Goal: Transaction & Acquisition: Download file/media

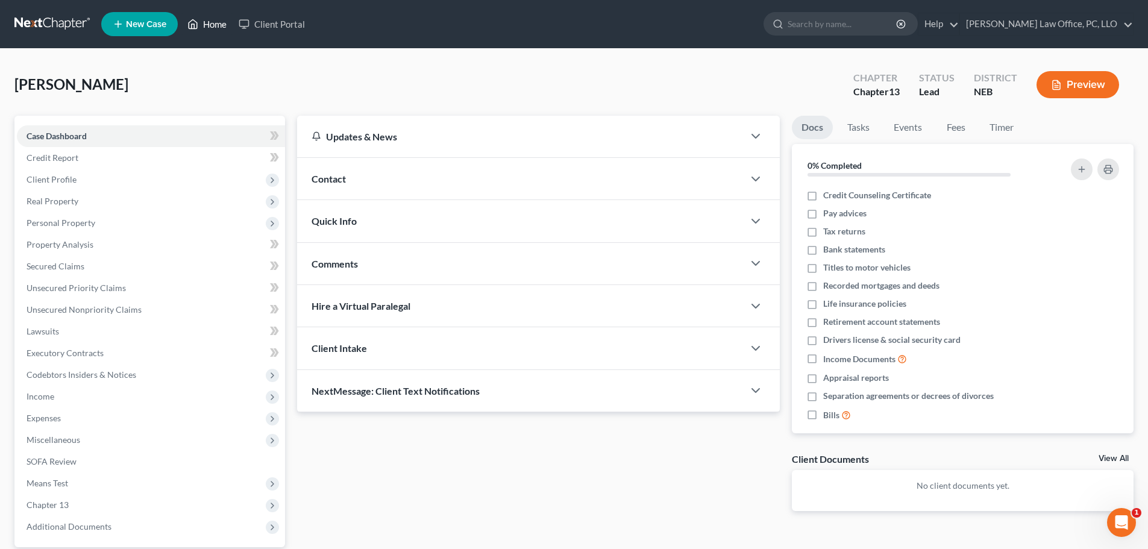
click at [215, 25] on link "Home" at bounding box center [206, 24] width 51 height 22
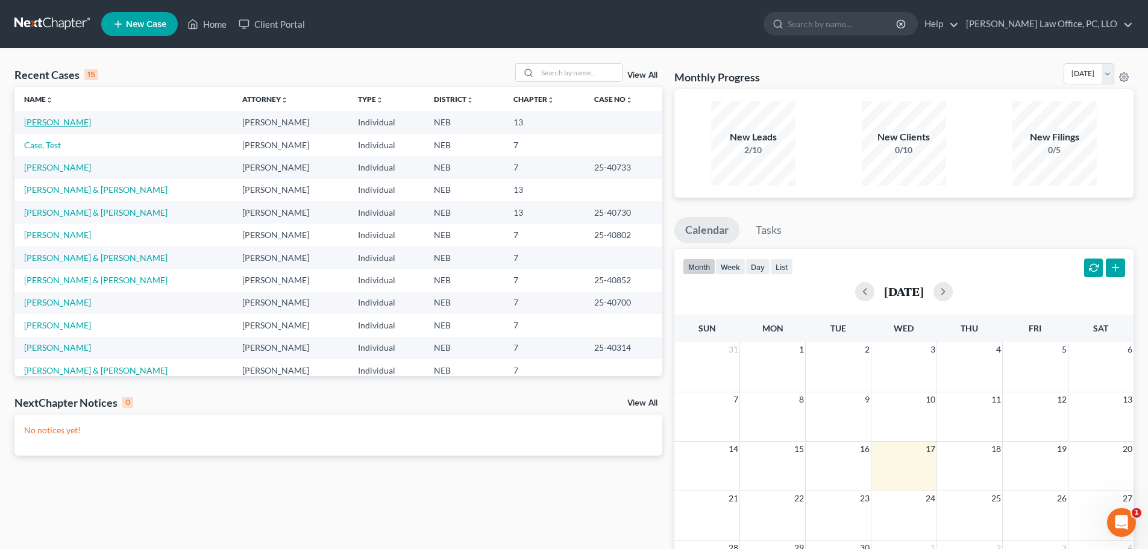
click at [74, 121] on link "[PERSON_NAME]" at bounding box center [57, 122] width 67 height 10
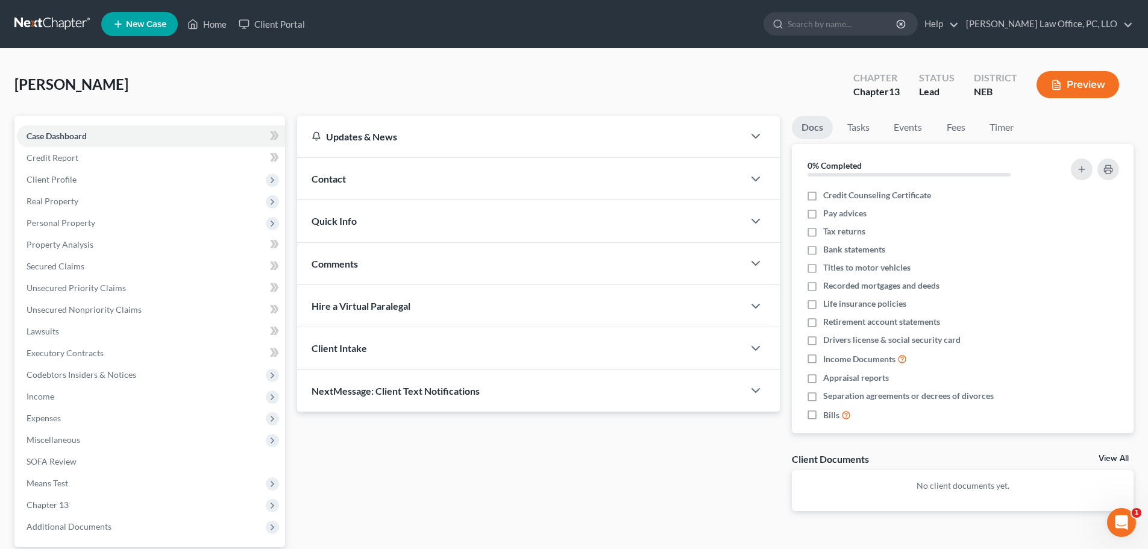
scroll to position [113, 0]
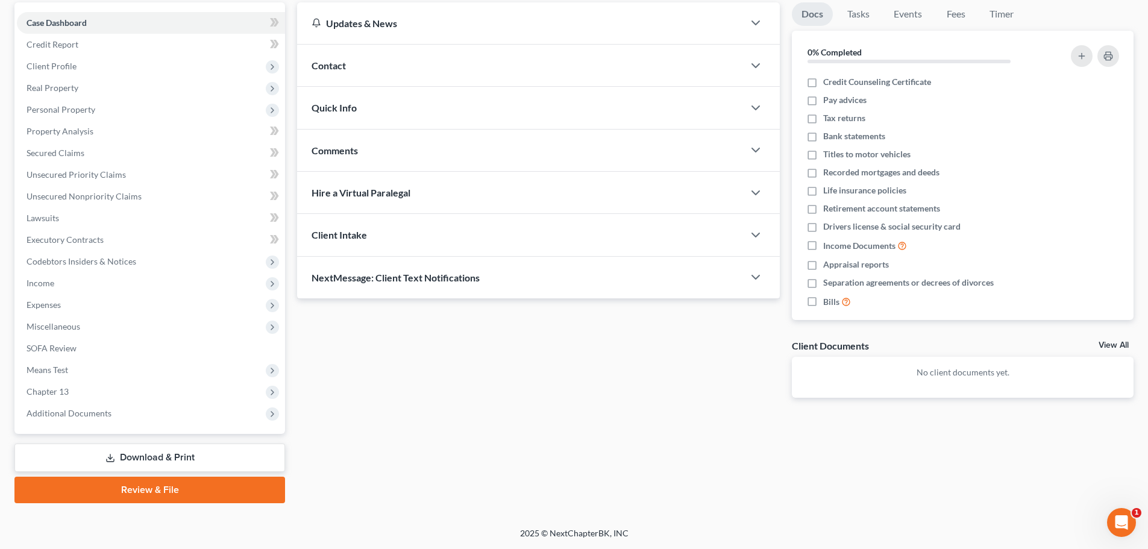
click at [192, 450] on link "Download & Print" at bounding box center [149, 458] width 271 height 28
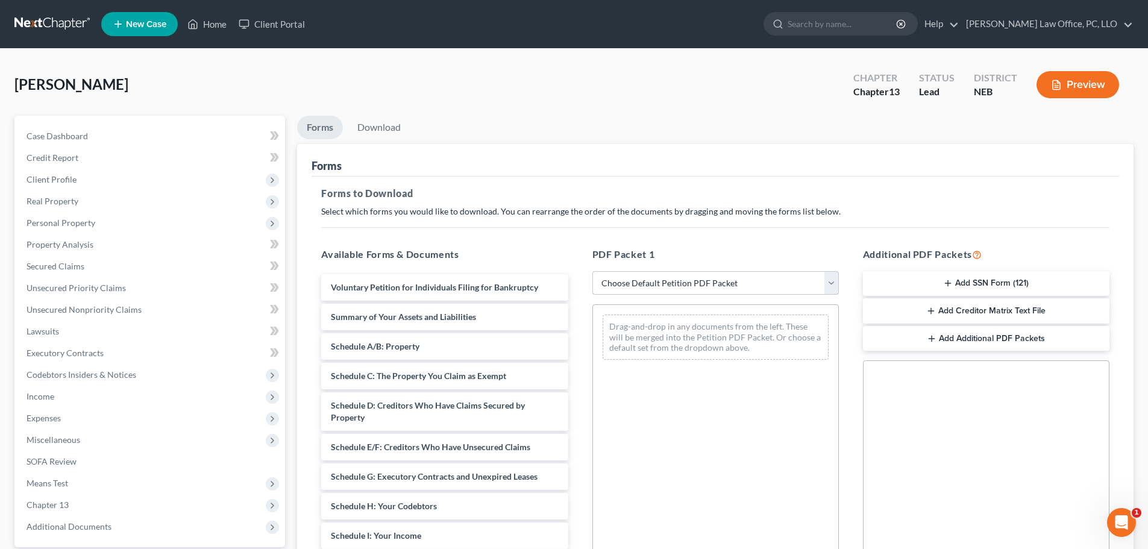
click at [832, 283] on select "Choose Default Petition PDF Packet Complete Bankruptcy Petition (all forms and …" at bounding box center [716, 283] width 247 height 24
select select "0"
click at [597, 271] on select "Choose Default Petition PDF Packet Complete Bankruptcy Petition (all forms and …" at bounding box center [716, 283] width 247 height 24
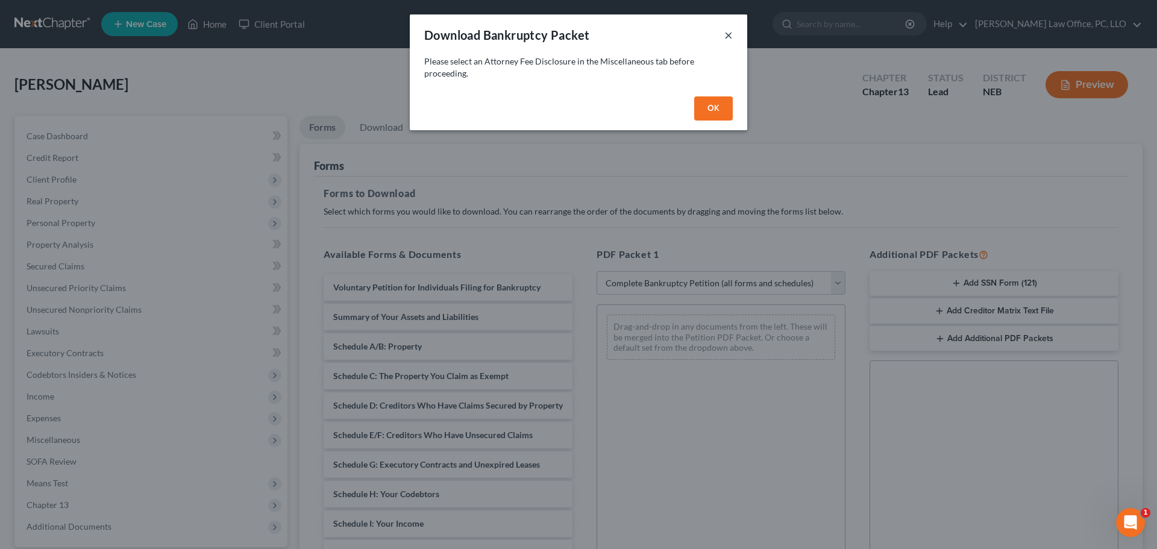
click at [729, 32] on button "×" at bounding box center [729, 35] width 8 height 14
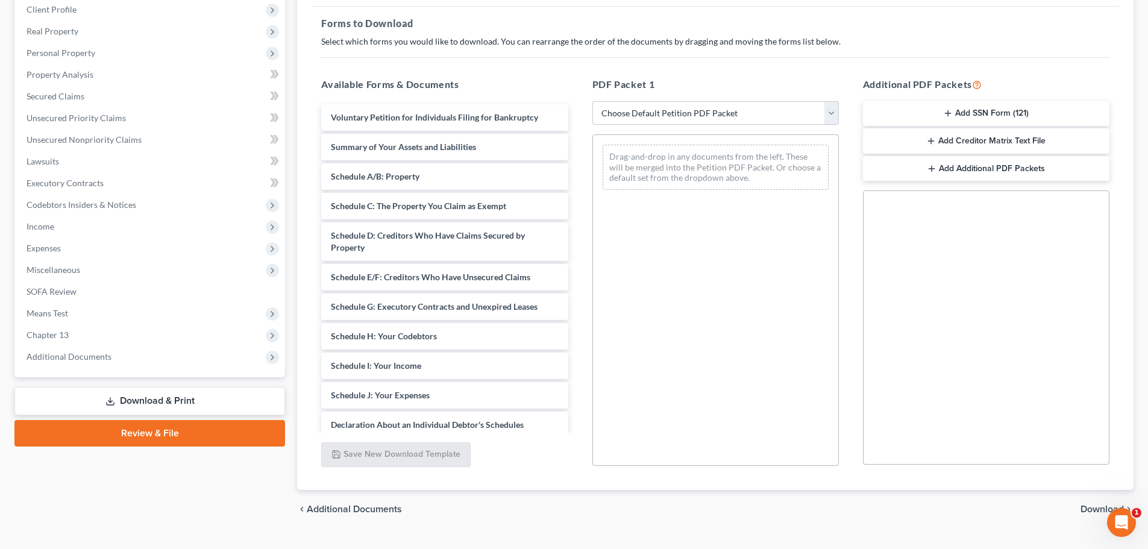
scroll to position [137, 0]
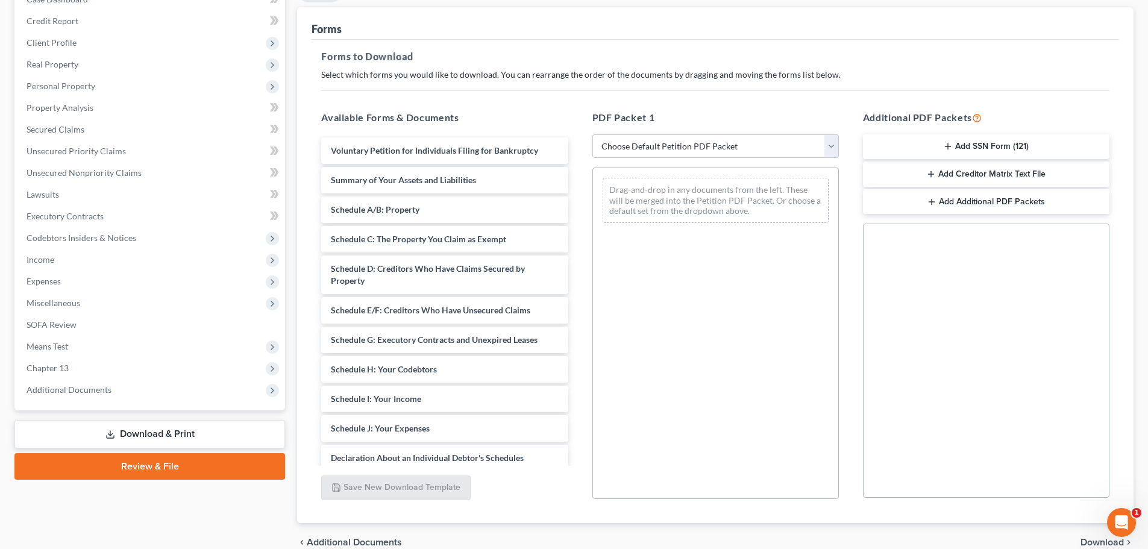
click at [833, 146] on select "Choose Default Petition PDF Packet Complete Bankruptcy Petition (all forms and …" at bounding box center [716, 146] width 247 height 24
select select "0"
click at [597, 134] on select "Choose Default Petition PDF Packet Complete Bankruptcy Petition (all forms and …" at bounding box center [716, 146] width 247 height 24
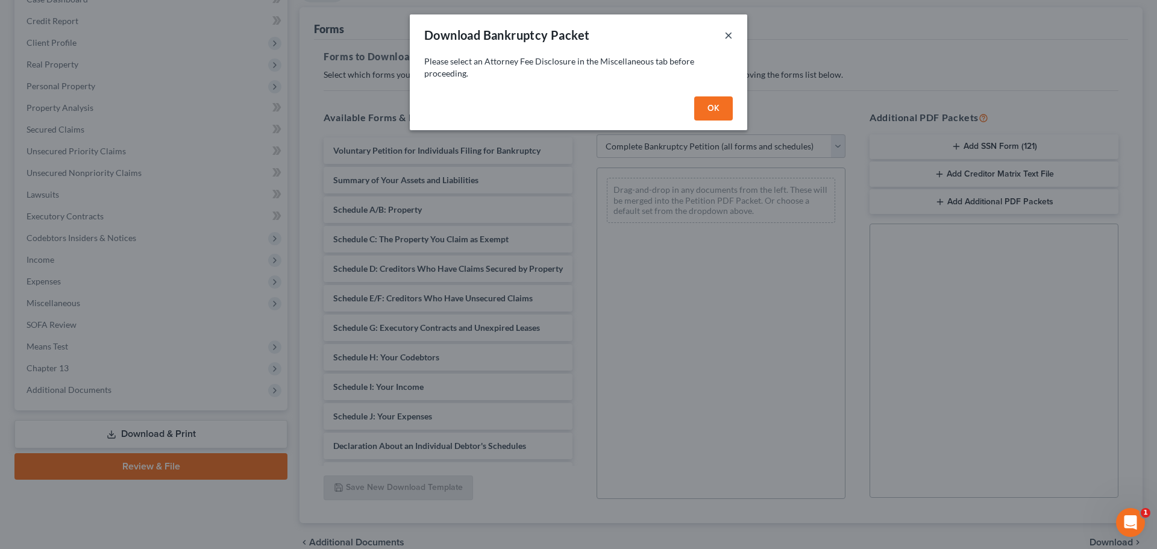
click at [731, 32] on button "×" at bounding box center [729, 35] width 8 height 14
select select
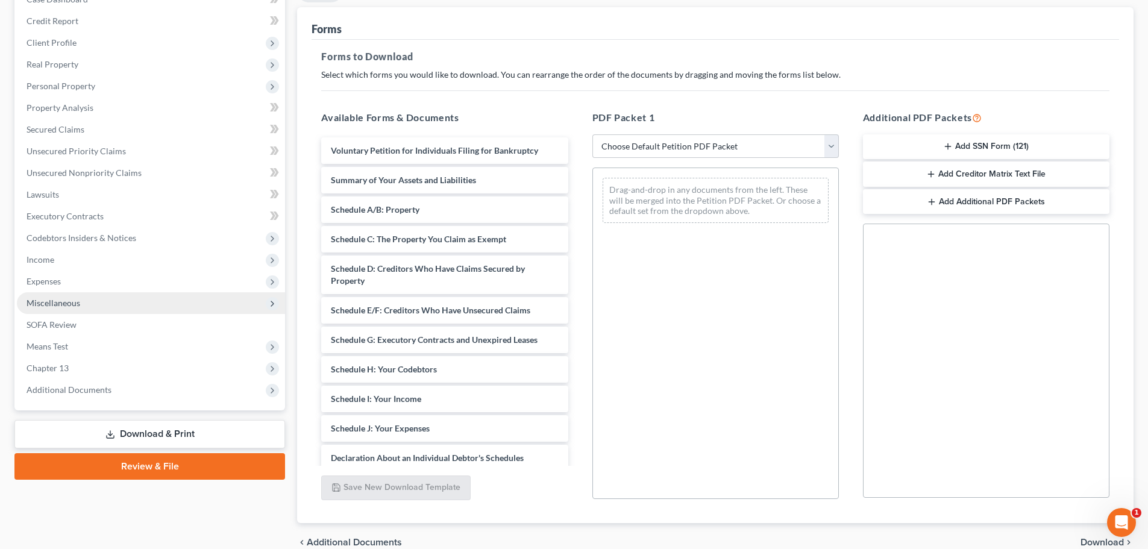
click at [80, 304] on span "Miscellaneous" at bounding box center [151, 303] width 268 height 22
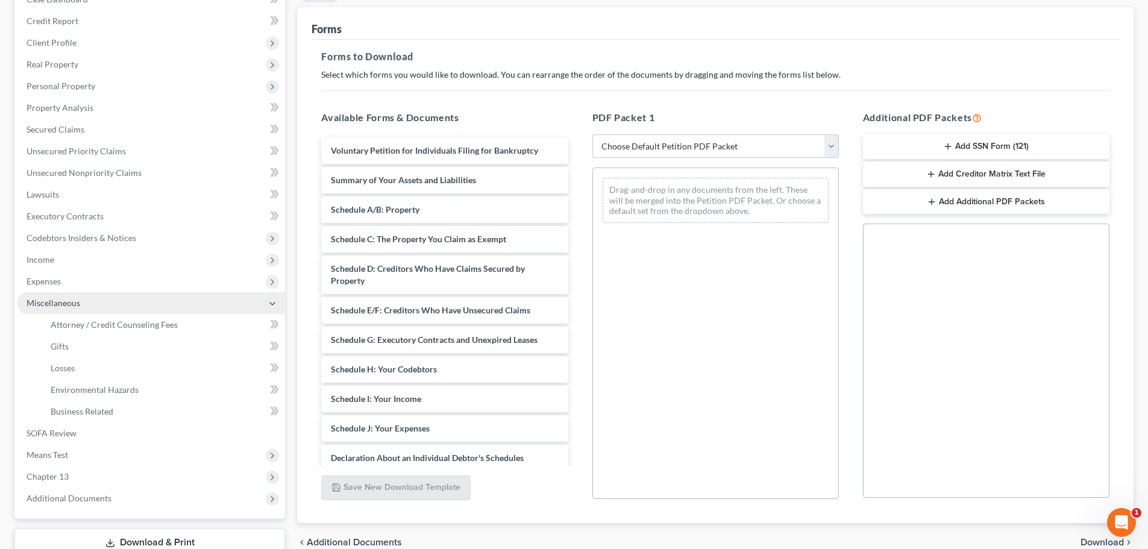
click at [81, 304] on span "Miscellaneous" at bounding box center [151, 303] width 268 height 22
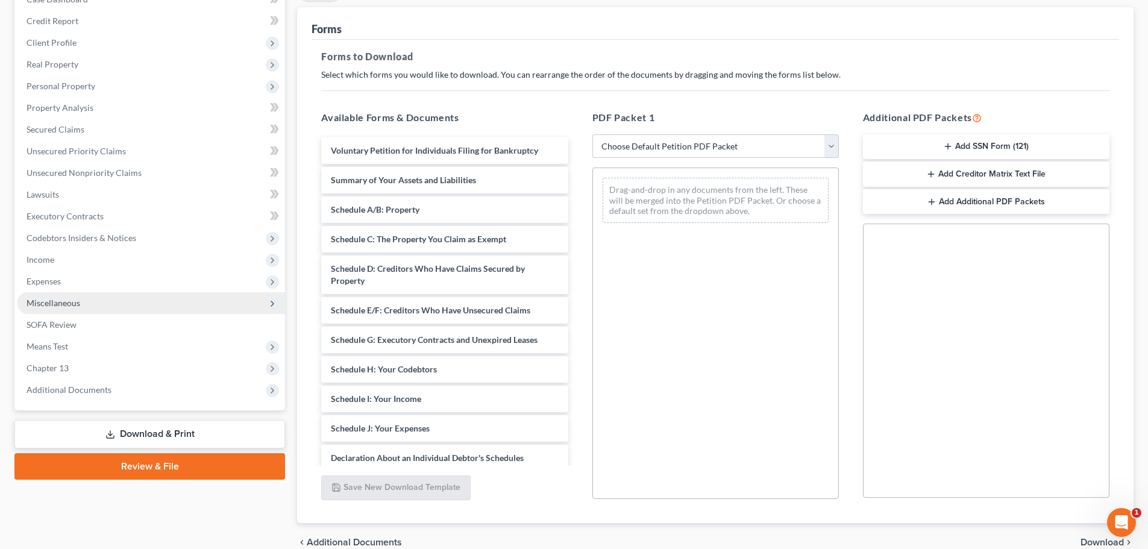
click at [81, 304] on span "Miscellaneous" at bounding box center [151, 303] width 268 height 22
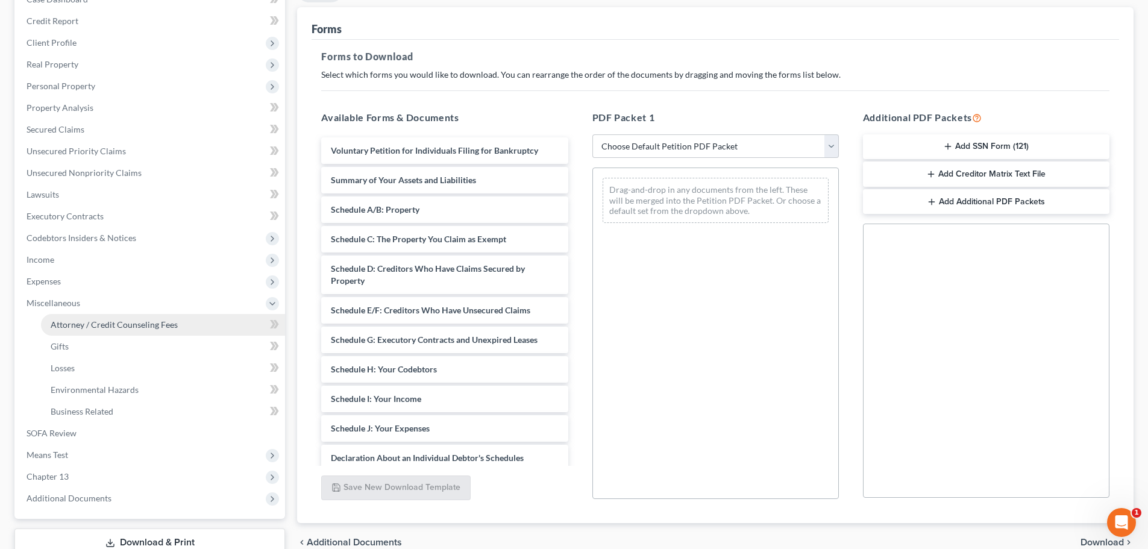
click at [89, 321] on span "Attorney / Credit Counseling Fees" at bounding box center [114, 325] width 127 height 10
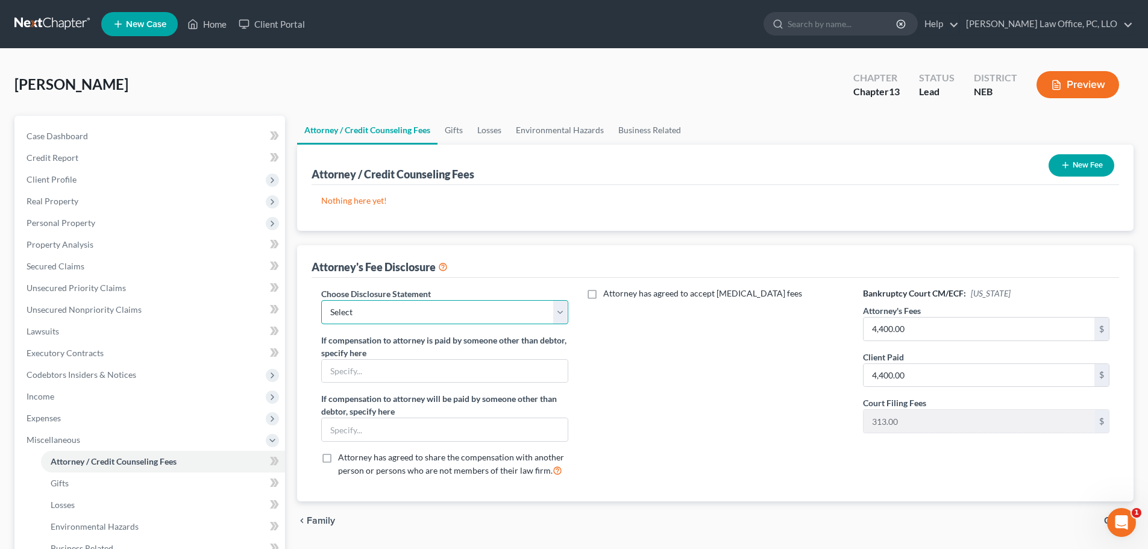
click at [560, 312] on select "Select Attorney" at bounding box center [444, 312] width 247 height 24
select select "0"
click at [321, 300] on select "Select Attorney" at bounding box center [444, 312] width 247 height 24
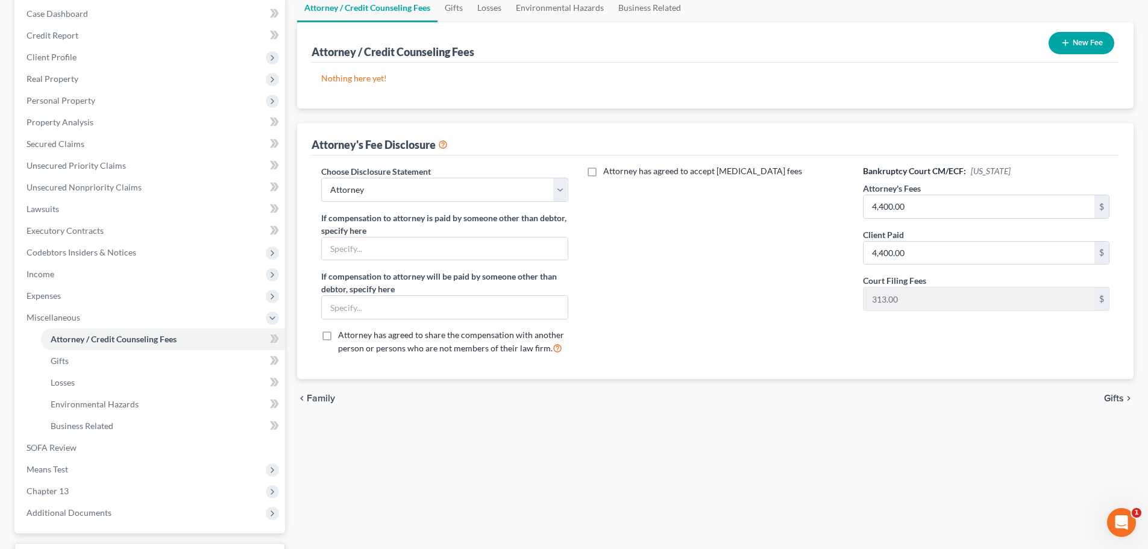
click at [1115, 397] on span "Gifts" at bounding box center [1114, 399] width 20 height 10
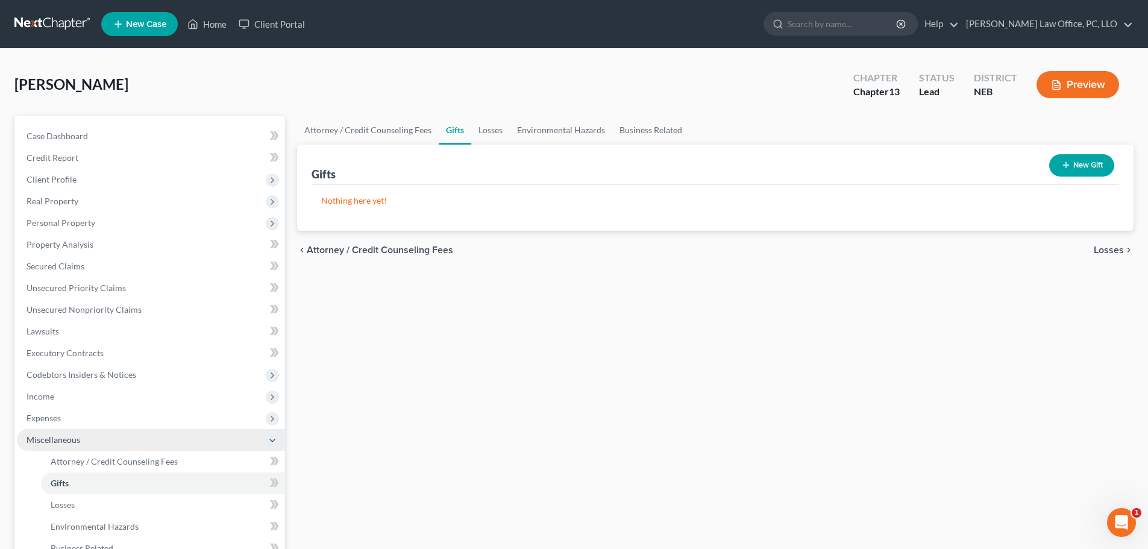
click at [45, 443] on span "Miscellaneous" at bounding box center [54, 440] width 54 height 10
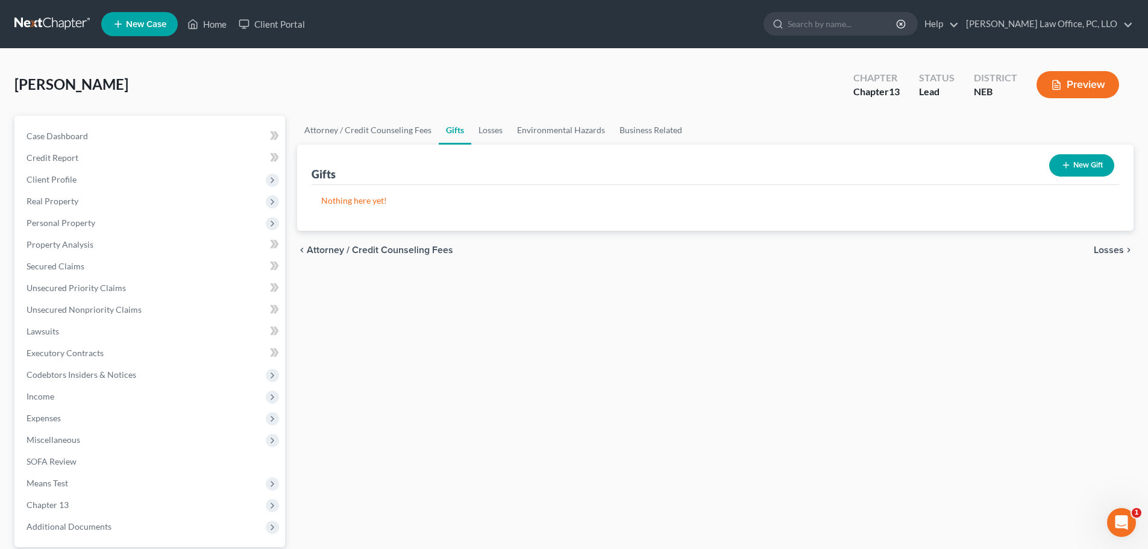
scroll to position [113, 0]
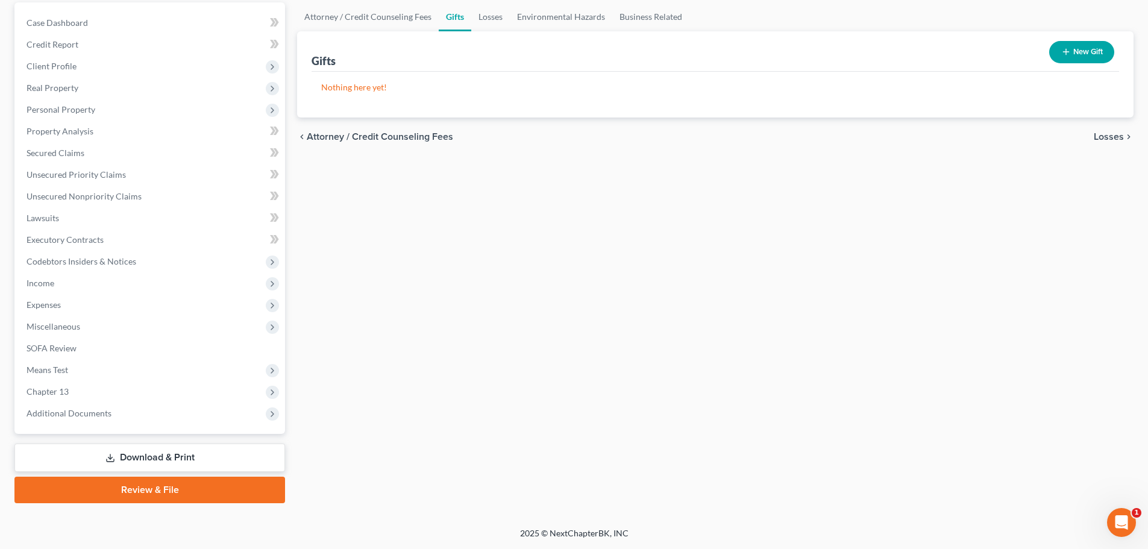
click at [165, 458] on link "Download & Print" at bounding box center [149, 458] width 271 height 28
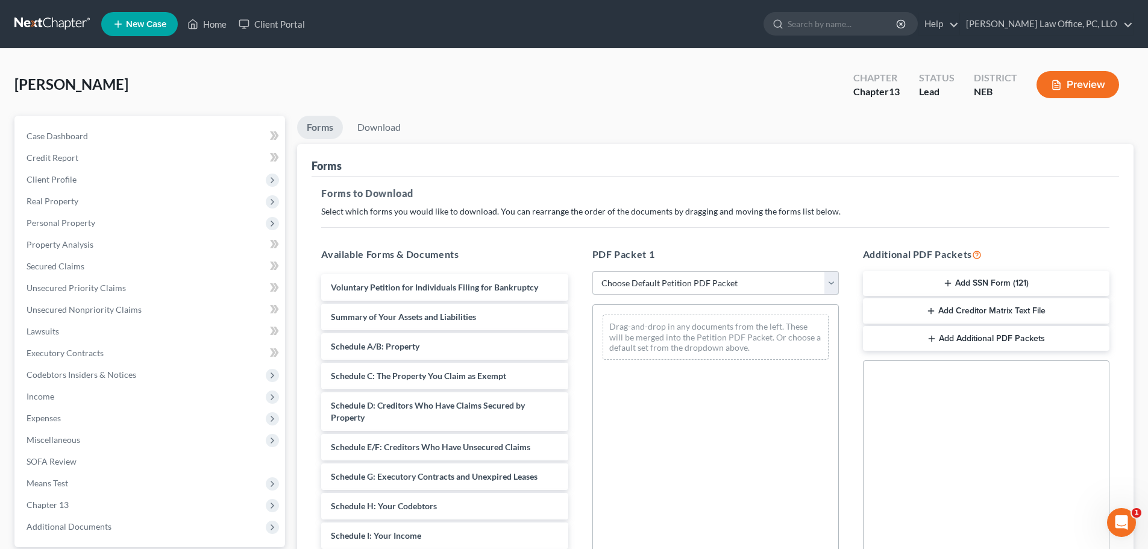
click at [834, 282] on select "Choose Default Petition PDF Packet Complete Bankruptcy Petition (all forms and …" at bounding box center [716, 283] width 247 height 24
select select "0"
click at [593, 271] on select "Choose Default Petition PDF Packet Complete Bankruptcy Petition (all forms and …" at bounding box center [716, 283] width 247 height 24
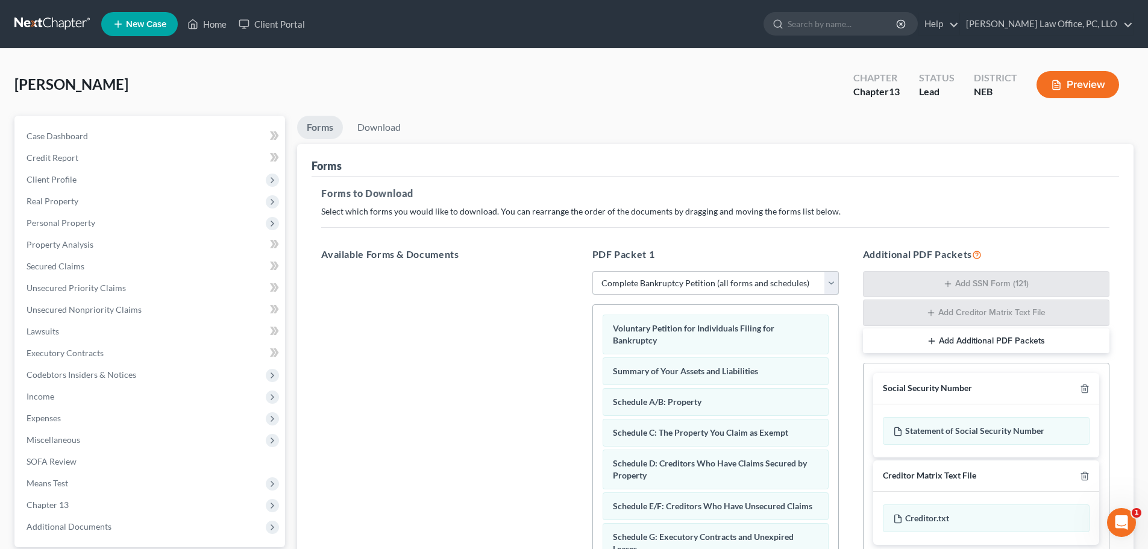
scroll to position [197, 0]
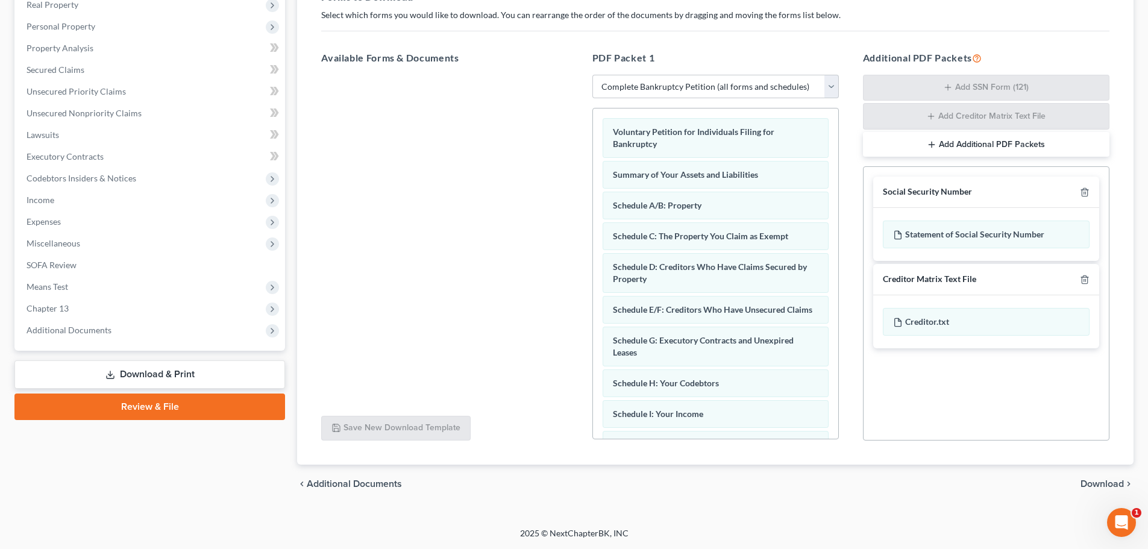
click at [1105, 481] on span "Download" at bounding box center [1102, 484] width 43 height 10
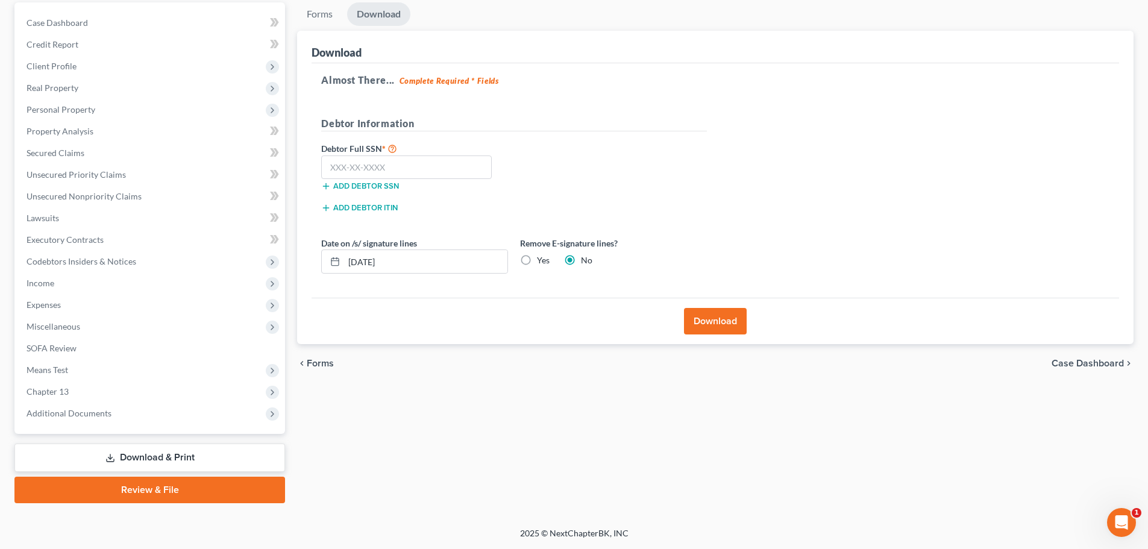
scroll to position [113, 0]
click at [714, 320] on button "Download" at bounding box center [715, 321] width 63 height 27
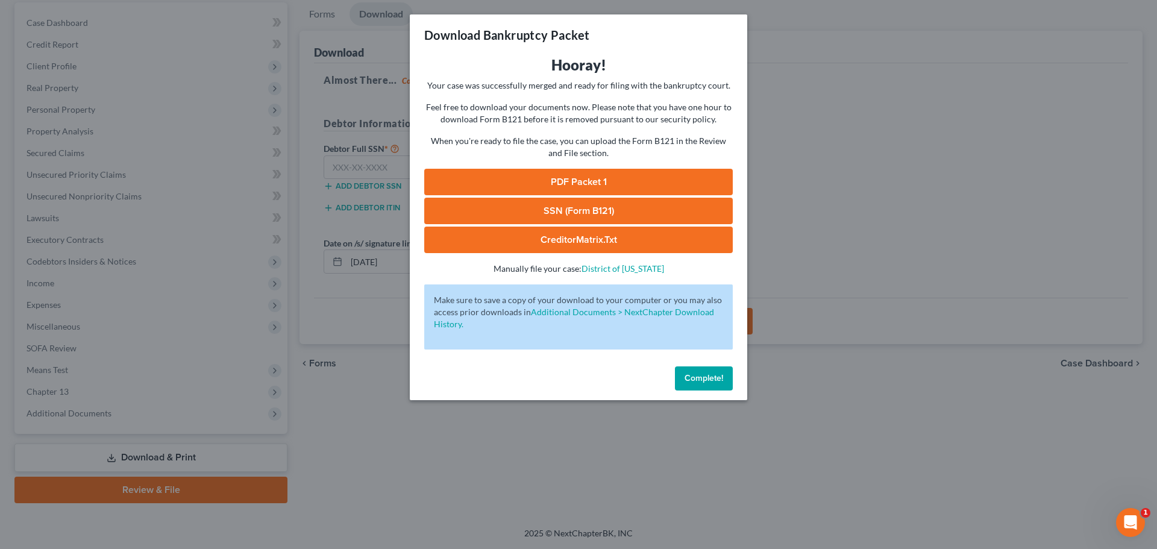
click at [605, 174] on link "PDF Packet 1" at bounding box center [578, 182] width 309 height 27
click at [719, 379] on span "Complete!" at bounding box center [704, 378] width 39 height 10
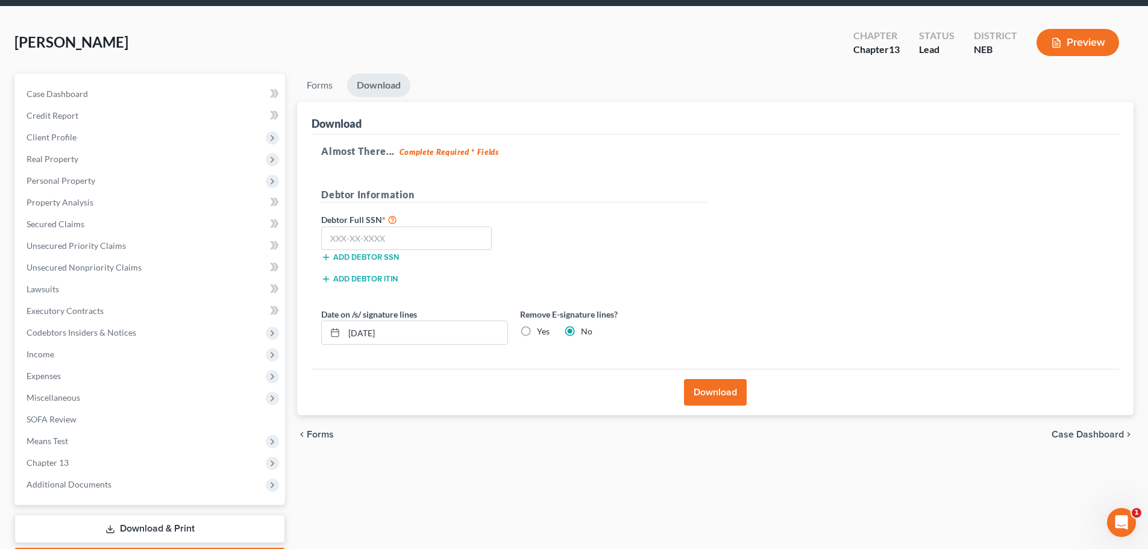
scroll to position [0, 0]
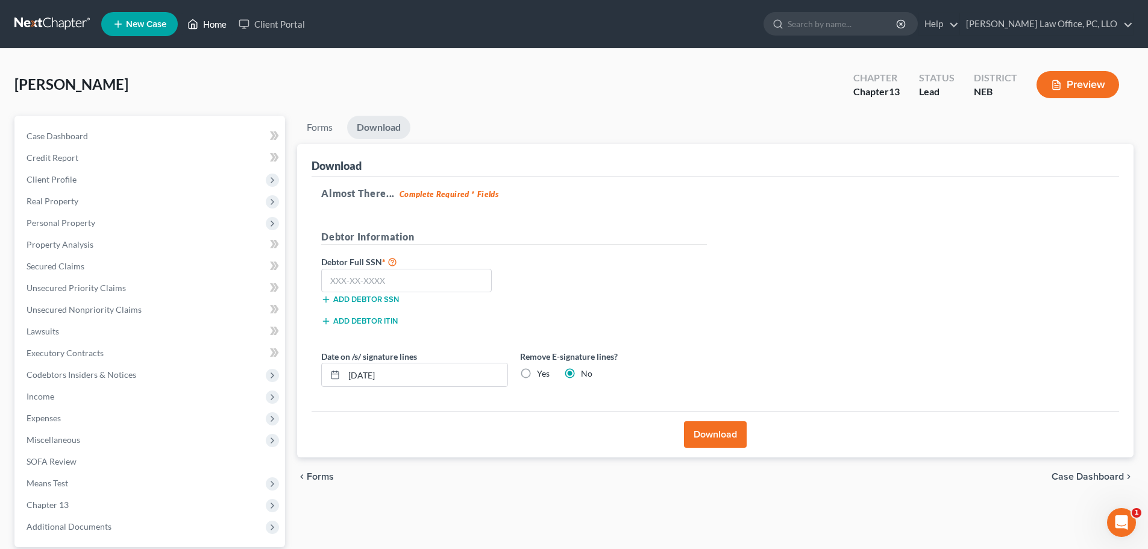
click at [211, 21] on link "Home" at bounding box center [206, 24] width 51 height 22
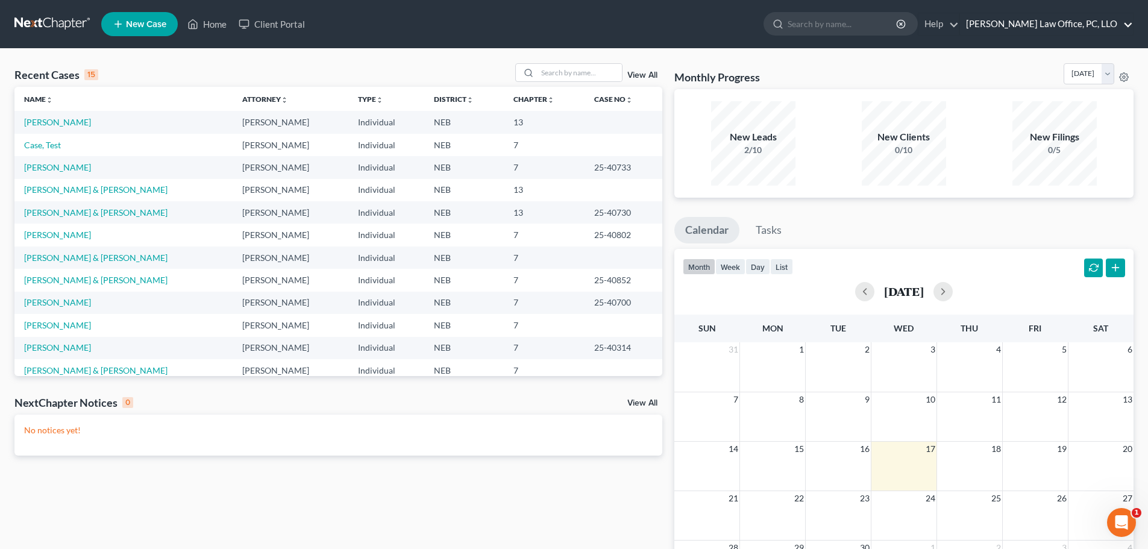
click at [1132, 20] on link "[PERSON_NAME] Law Office, PC, LLO" at bounding box center [1046, 24] width 173 height 22
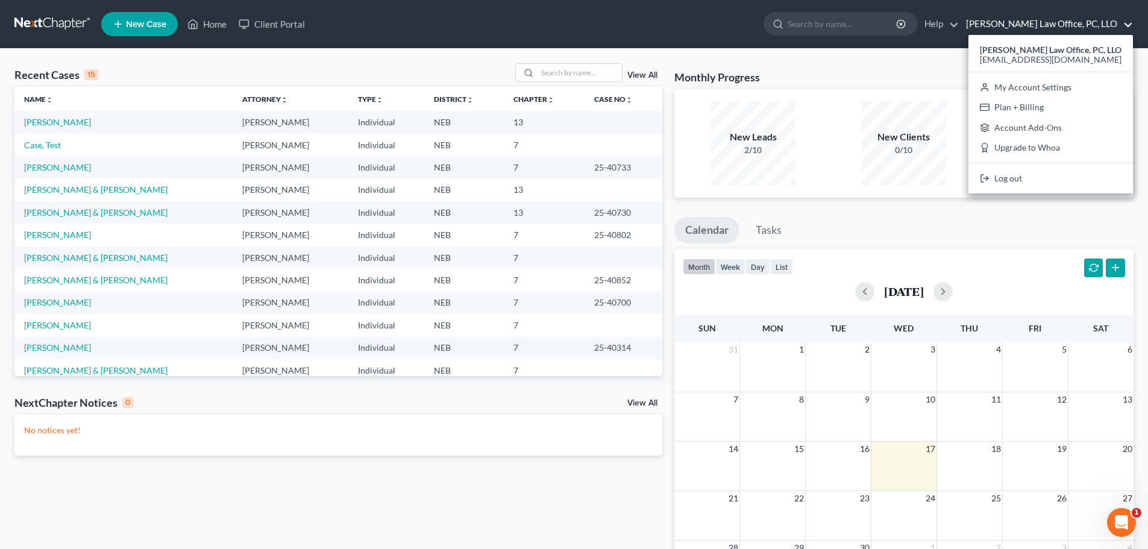
click at [412, 505] on div "Recent Cases 15 View All Name unfold_more expand_more expand_less Attorney unfo…" at bounding box center [338, 361] width 660 height 597
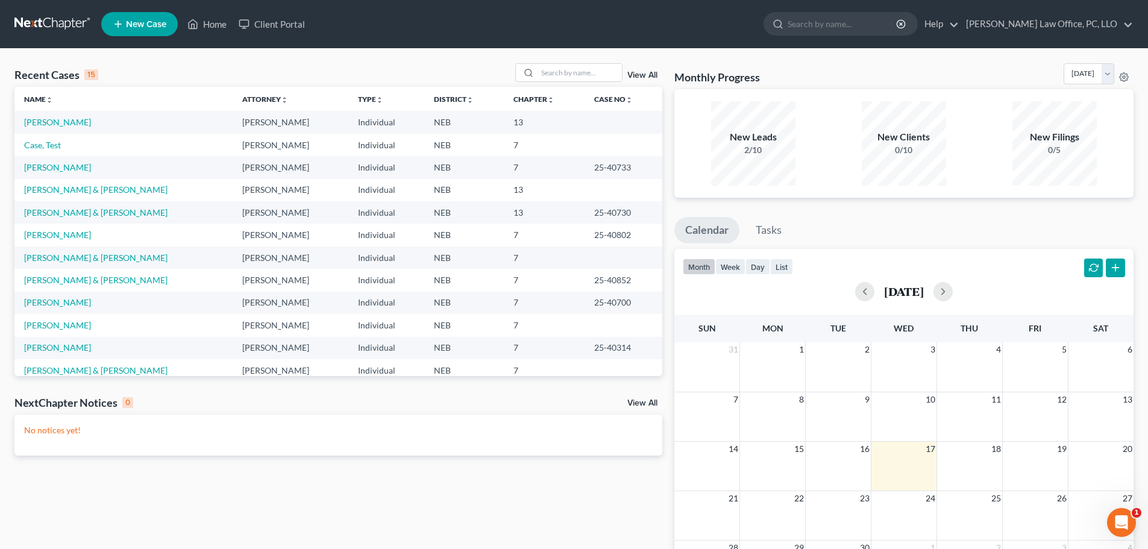
click at [412, 503] on div "Recent Cases 15 View All Name unfold_more expand_more expand_less Attorney unfo…" at bounding box center [338, 361] width 660 height 597
